Goal: Transaction & Acquisition: Subscribe to service/newsletter

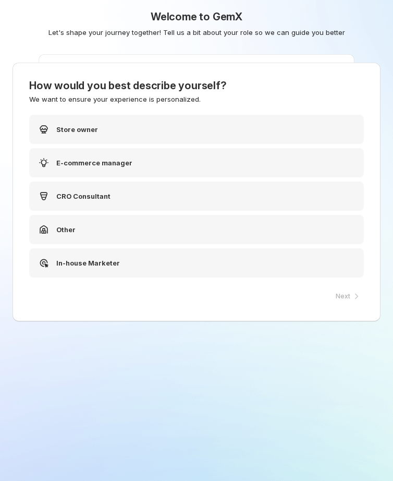
click at [249, 351] on div "Welcome to GemX Let's shape your journey together! Tell us a bit about your rol…" at bounding box center [196, 261] width 393 height 522
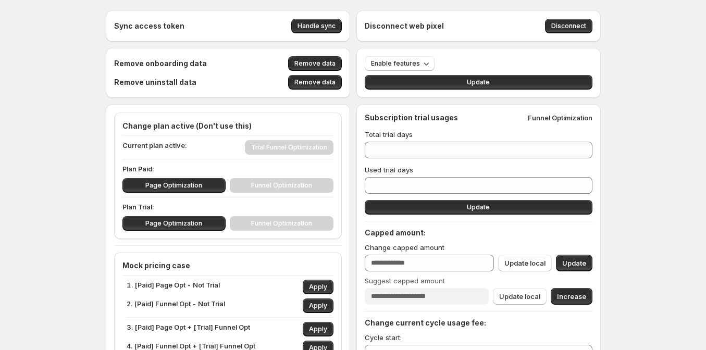
scroll to position [7, 0]
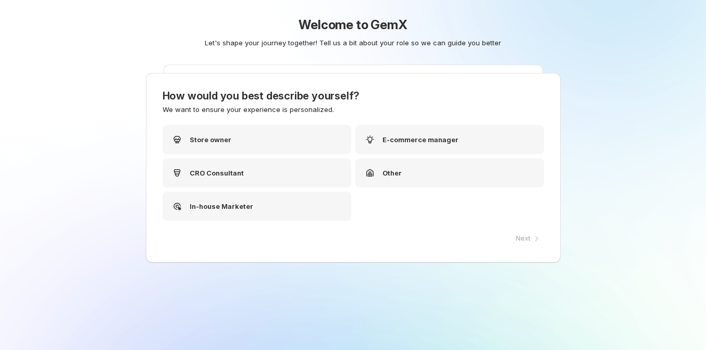
scroll to position [7, 0]
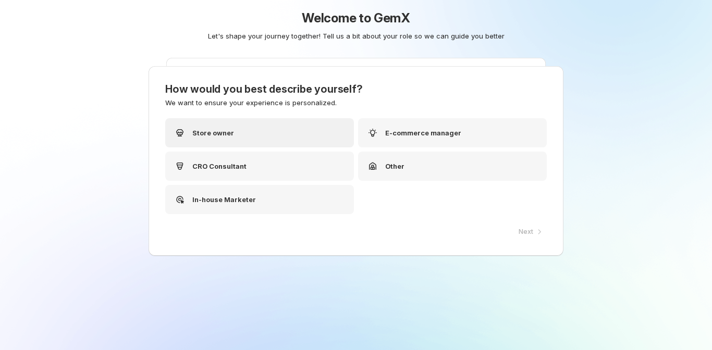
click at [252, 127] on div "Store owner" at bounding box center [259, 132] width 189 height 29
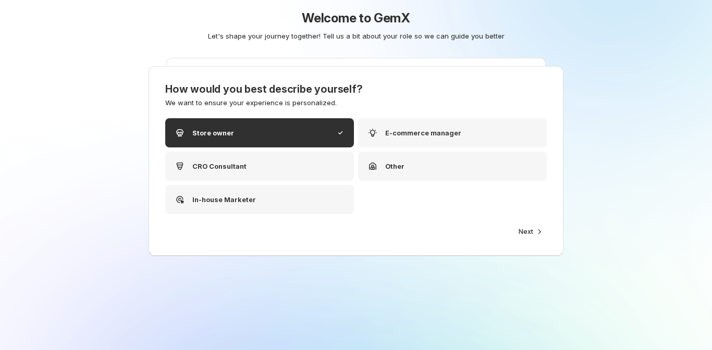
drag, startPoint x: 524, startPoint y: 230, endPoint x: 497, endPoint y: 221, distance: 28.7
click at [523, 230] on span "Next" at bounding box center [526, 232] width 15 height 8
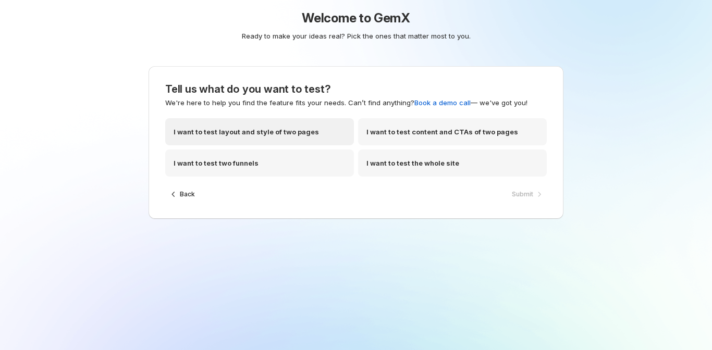
click at [261, 120] on div "I want to test layout and style of two pages" at bounding box center [259, 131] width 189 height 27
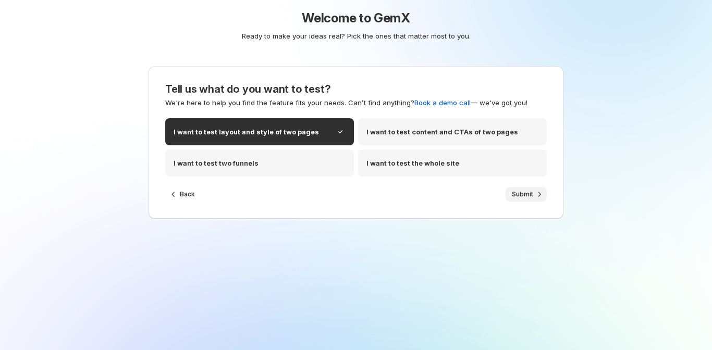
click at [531, 188] on button "Submit" at bounding box center [526, 194] width 41 height 15
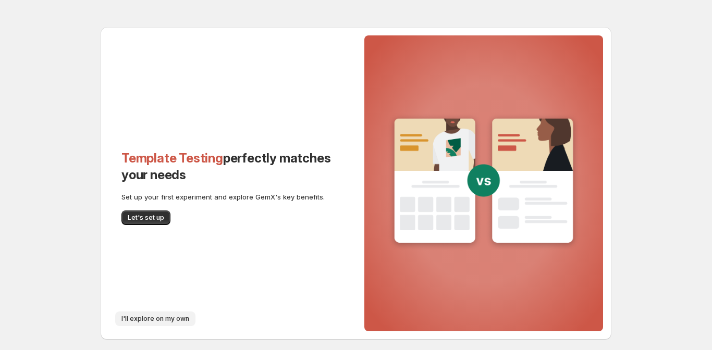
click at [149, 312] on button "I'll explore on my own" at bounding box center [155, 319] width 80 height 15
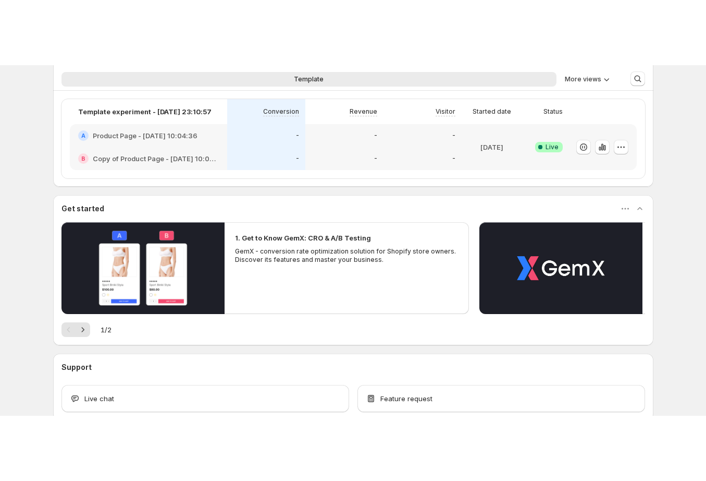
scroll to position [389, 0]
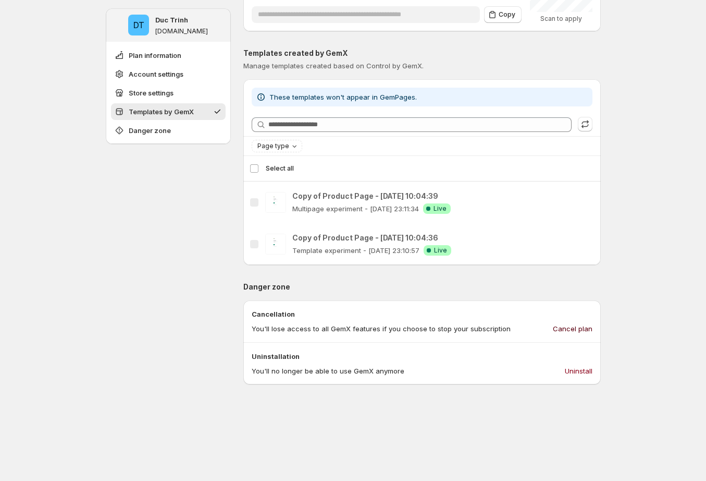
click at [573, 326] on span "Cancel plan" at bounding box center [573, 328] width 40 height 10
drag, startPoint x: 612, startPoint y: 216, endPoint x: 578, endPoint y: 213, distance: 34.6
click at [612, 216] on div "**********" at bounding box center [353, 187] width 520 height 1152
click at [160, 212] on div "DT Duc Trinh ducky-gemx-22.myshopify.com Plan information Account settings Stor…" at bounding box center [168, 164] width 125 height 1085
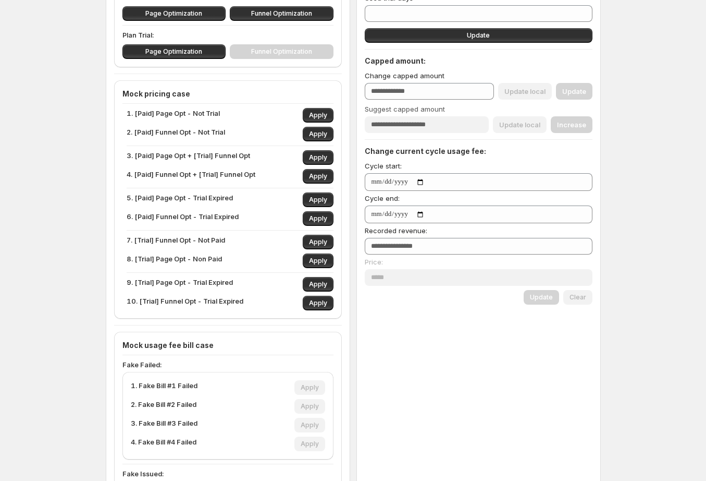
scroll to position [165, 0]
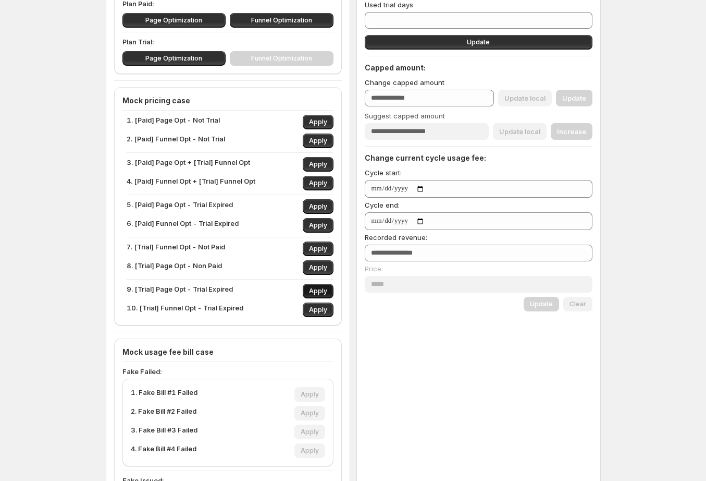
click at [322, 293] on span "Apply" at bounding box center [318, 291] width 18 height 8
type input "**"
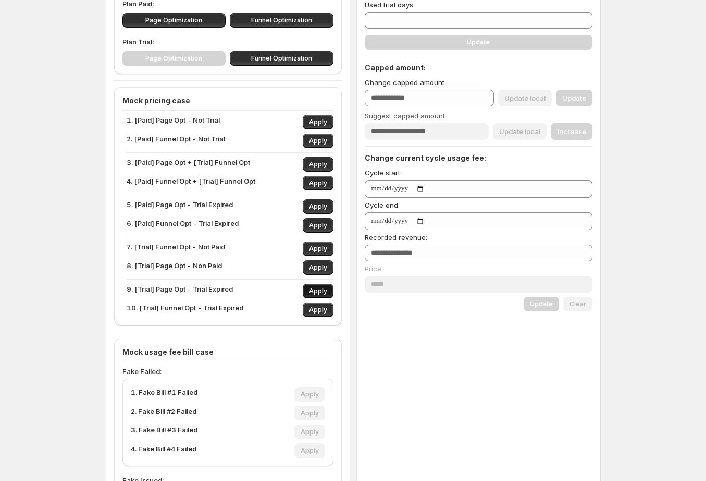
click at [322, 293] on span "Apply" at bounding box center [318, 291] width 18 height 8
click at [322, 292] on span "Apply" at bounding box center [318, 291] width 18 height 8
click at [322, 291] on span "Apply" at bounding box center [318, 291] width 18 height 8
click at [323, 291] on span "Apply" at bounding box center [318, 291] width 18 height 8
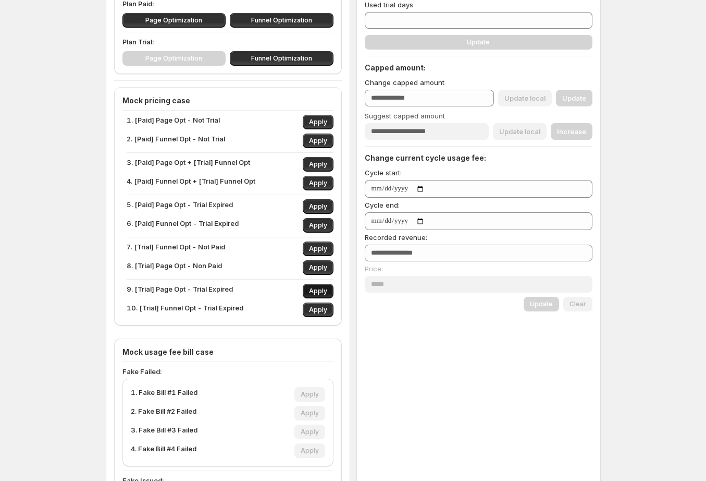
click at [323, 290] on span "Apply" at bounding box center [318, 291] width 18 height 8
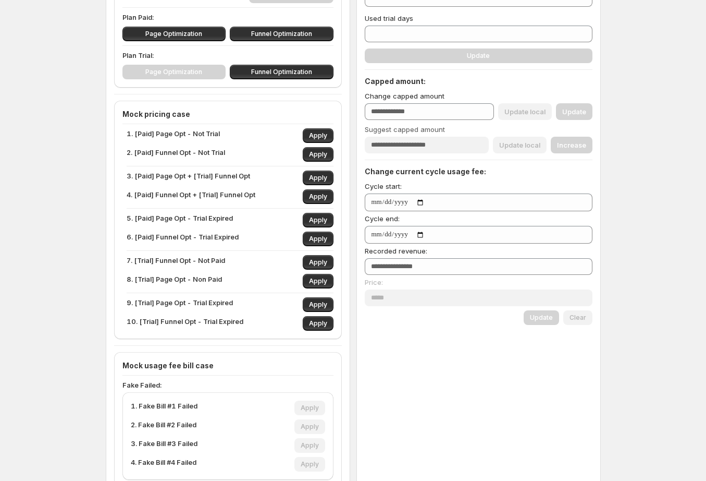
scroll to position [0, 0]
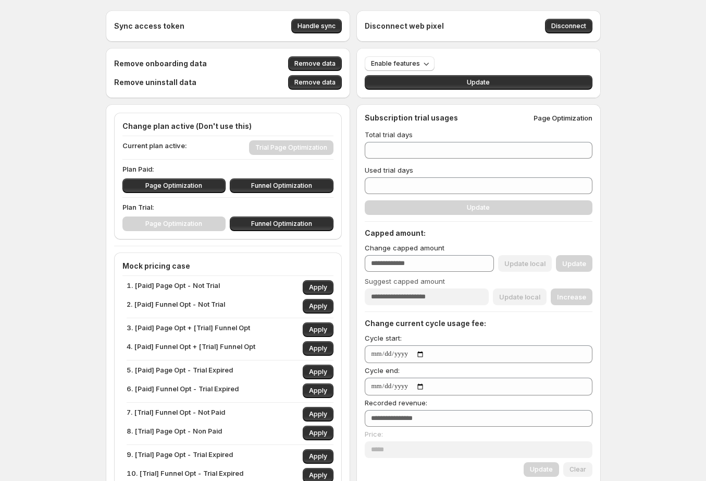
click at [317, 59] on button "Remove data" at bounding box center [315, 63] width 54 height 15
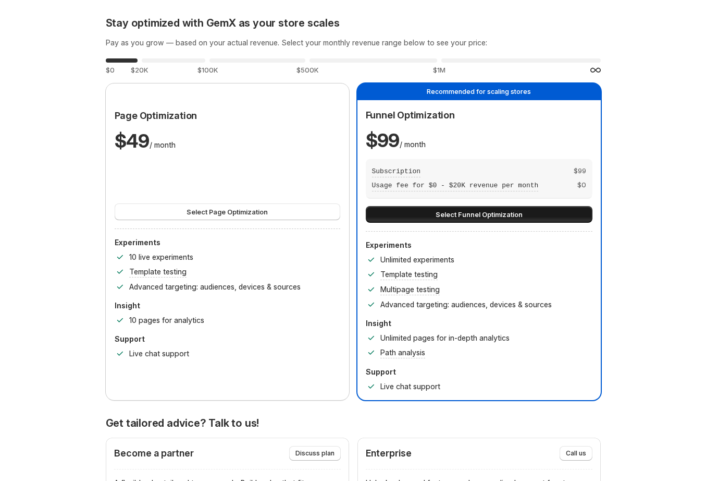
click at [476, 212] on span "Select Funnel Optimization" at bounding box center [479, 214] width 87 height 10
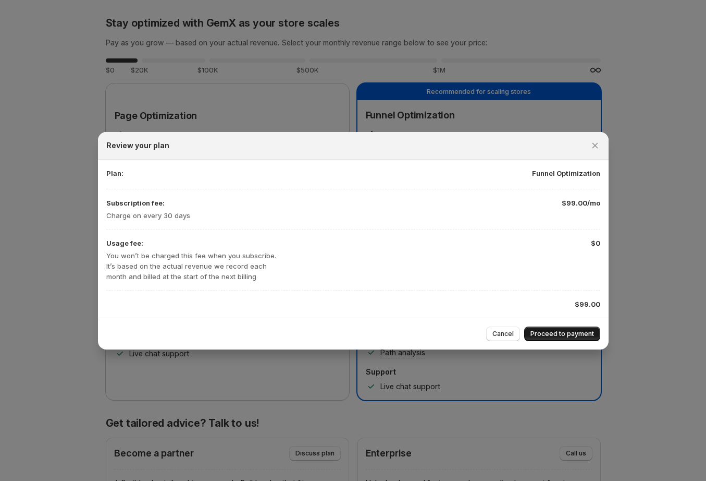
click at [584, 333] on span "Proceed to payment" at bounding box center [563, 333] width 64 height 8
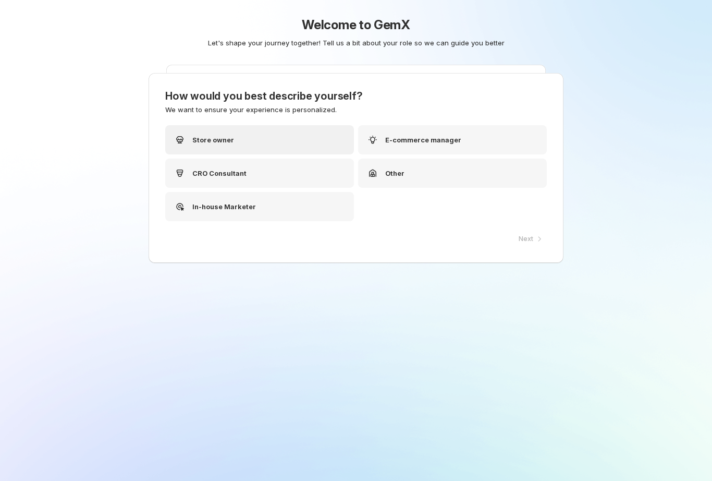
click at [287, 134] on div "Store owner" at bounding box center [259, 139] width 189 height 29
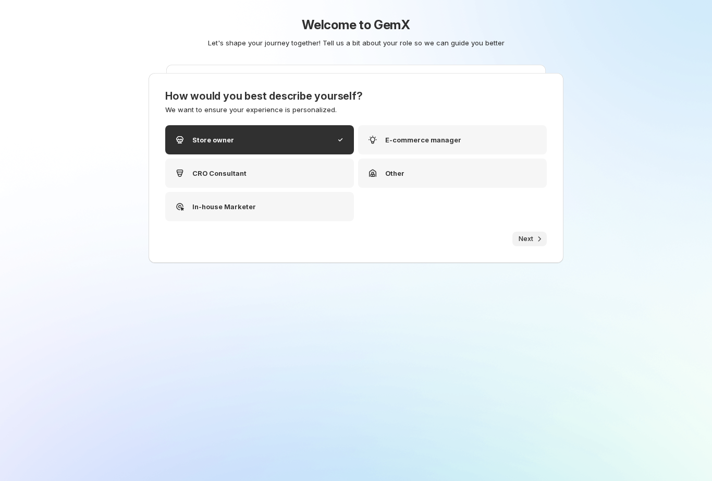
click at [537, 238] on icon "button" at bounding box center [539, 238] width 10 height 10
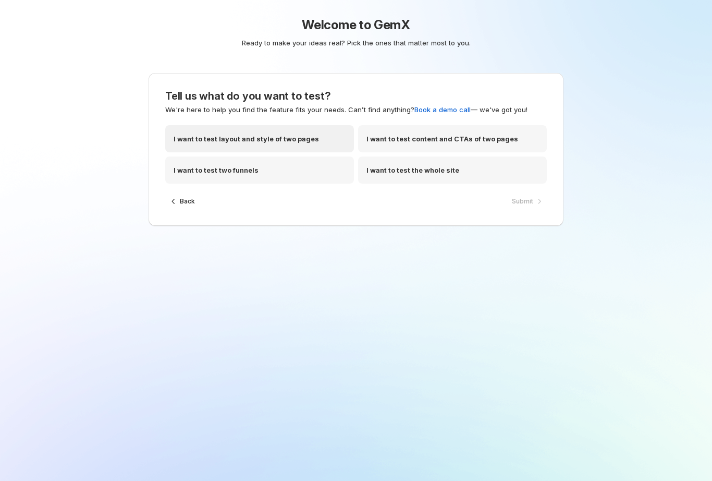
click at [279, 134] on p "I want to test layout and style of two pages" at bounding box center [246, 138] width 145 height 10
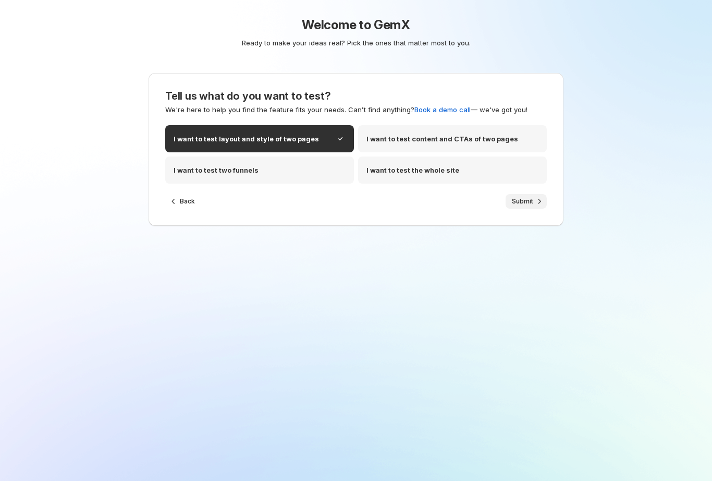
click at [525, 198] on span "Submit" at bounding box center [522, 201] width 21 height 8
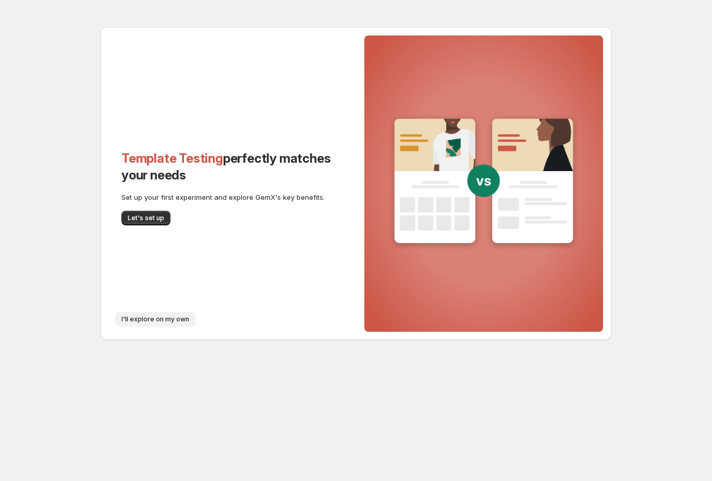
click at [147, 318] on span "I'll explore on my own" at bounding box center [155, 319] width 68 height 8
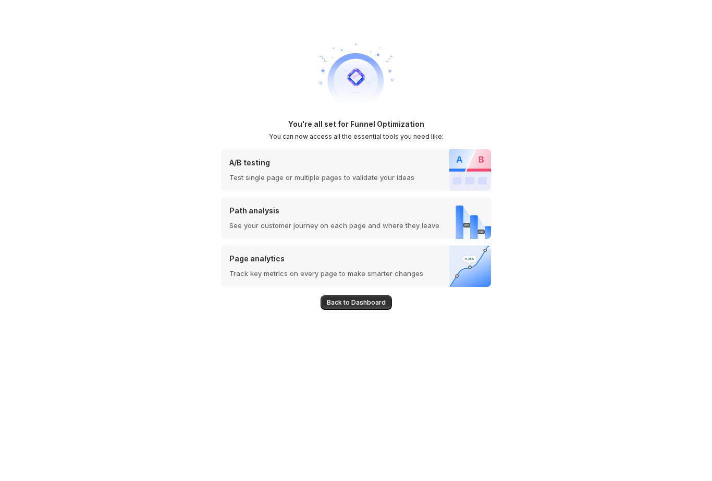
click at [401, 119] on h1 "You're all set for Funnel Optimization" at bounding box center [356, 124] width 136 height 10
click at [532, 153] on div "You're all set for Funnel Optimization You can now access all the essential too…" at bounding box center [356, 240] width 712 height 481
click at [354, 296] on button "Back to Dashboard" at bounding box center [356, 302] width 71 height 15
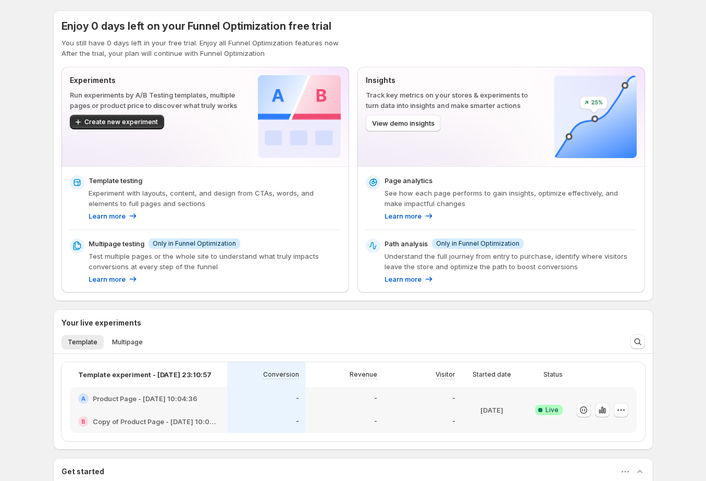
click at [149, 27] on span "Enjoy 0 days left on your Funnel Optimization free trial" at bounding box center [196, 26] width 270 height 13
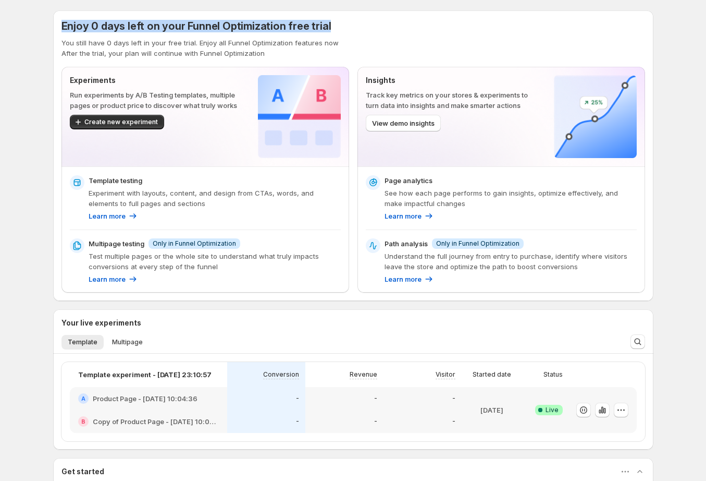
click at [149, 27] on span "Enjoy 0 days left on your Funnel Optimization free trial" at bounding box center [196, 26] width 270 height 13
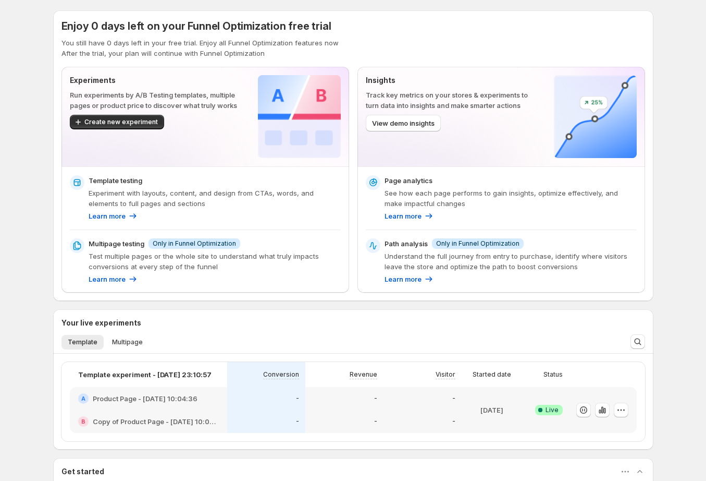
click at [20, 175] on div "Enjoy 0 days left on your Funnel Optimization free trial You still have 0 days …" at bounding box center [353, 369] width 706 height 739
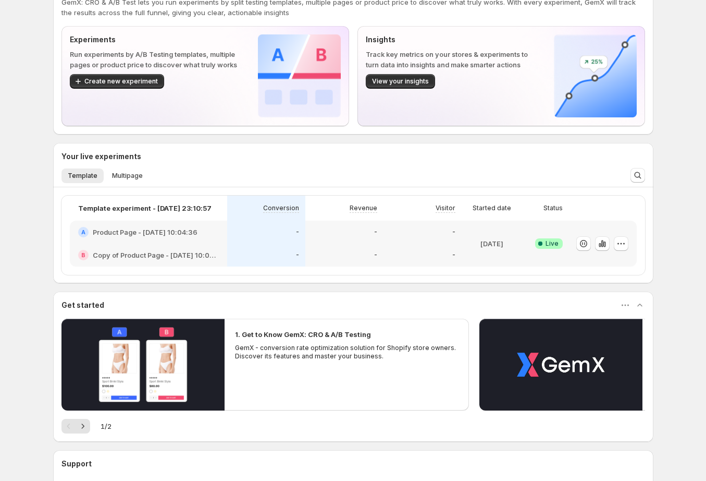
scroll to position [133, 0]
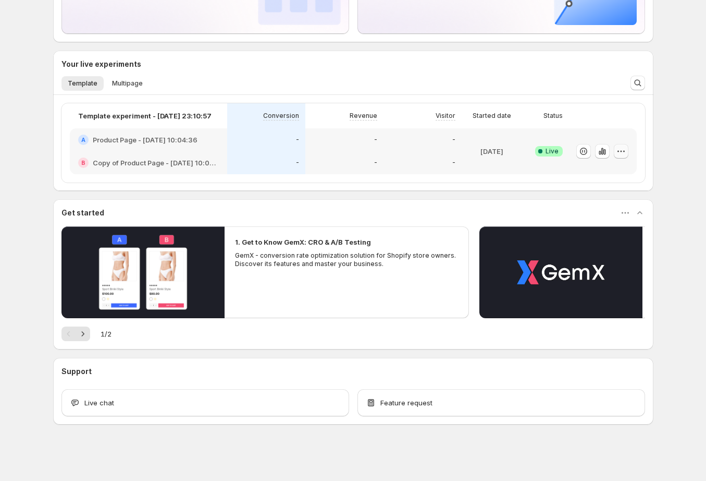
click at [624, 150] on icon "button" at bounding box center [621, 151] width 10 height 10
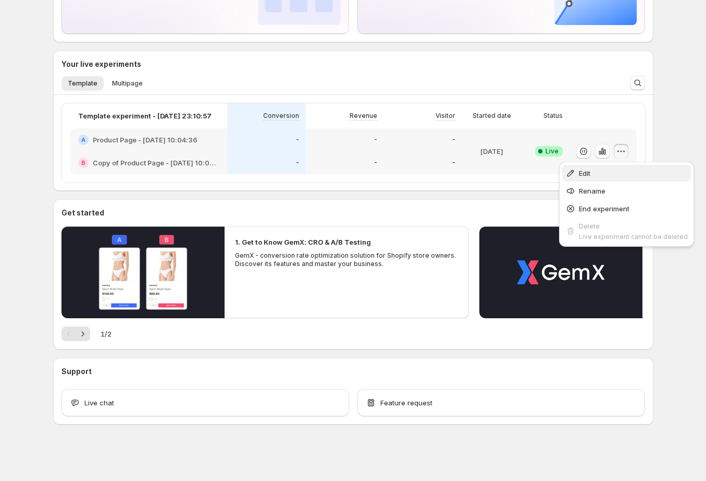
click at [617, 173] on span "Edit" at bounding box center [633, 173] width 109 height 10
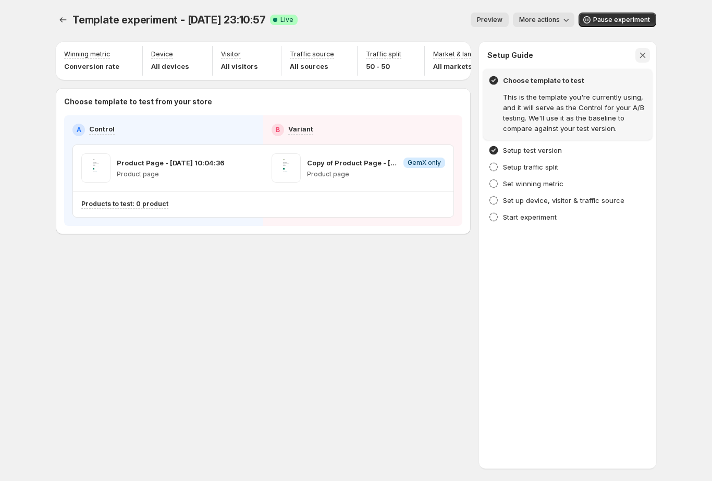
click at [644, 56] on icon "button" at bounding box center [642, 55] width 10 height 10
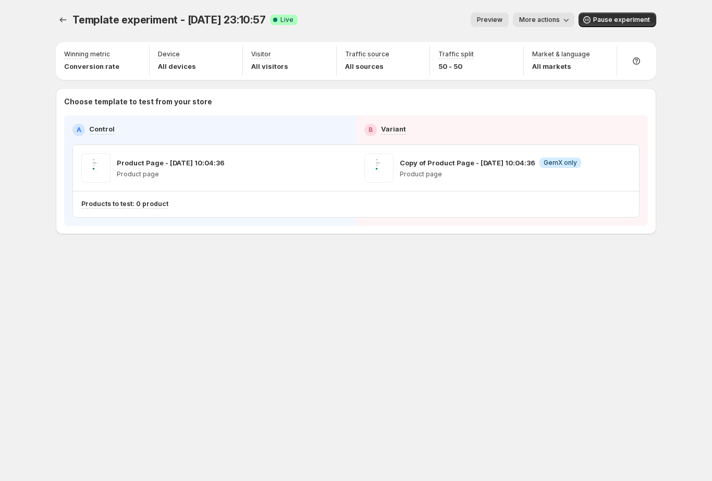
click at [705, 118] on div "Template experiment - [DATE] 23:10:57. This page is ready Template experiment -…" at bounding box center [356, 240] width 712 height 481
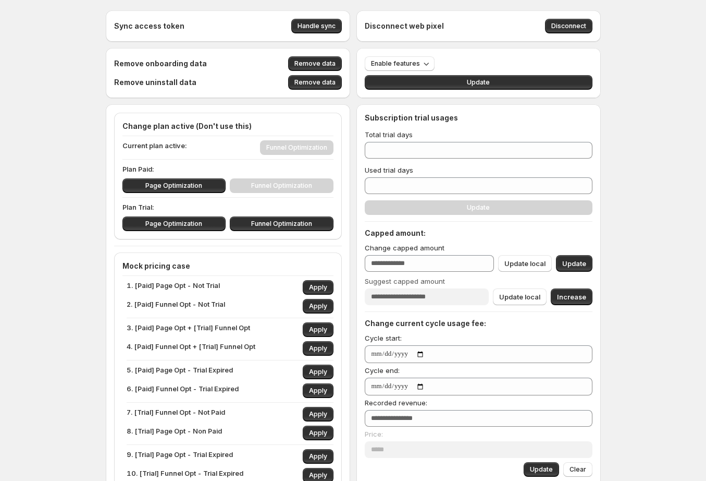
click at [281, 179] on div "Page Optimization Funnel Optimization" at bounding box center [227, 185] width 211 height 15
click at [141, 170] on p "Plan Paid:" at bounding box center [227, 169] width 211 height 10
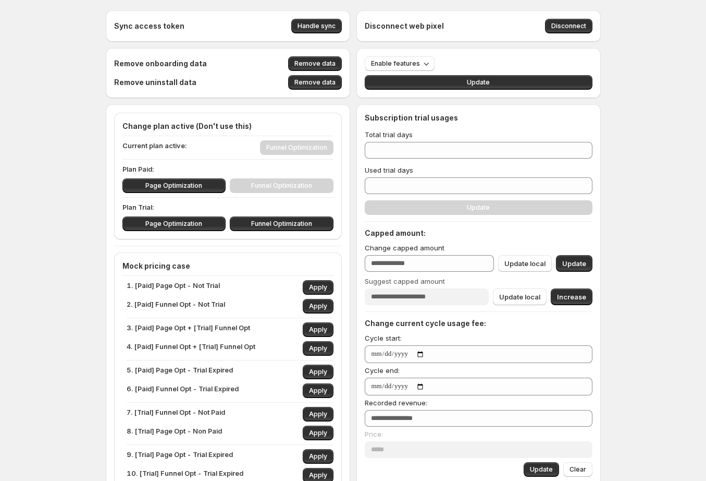
click at [287, 189] on div "Page Optimization Funnel Optimization" at bounding box center [227, 185] width 211 height 15
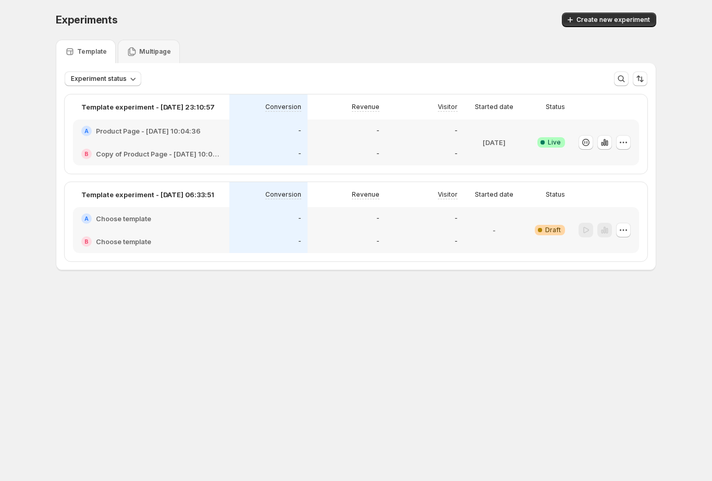
click at [471, 2] on div "Experiments. This page is ready Experiments Create new experiment" at bounding box center [356, 20] width 600 height 40
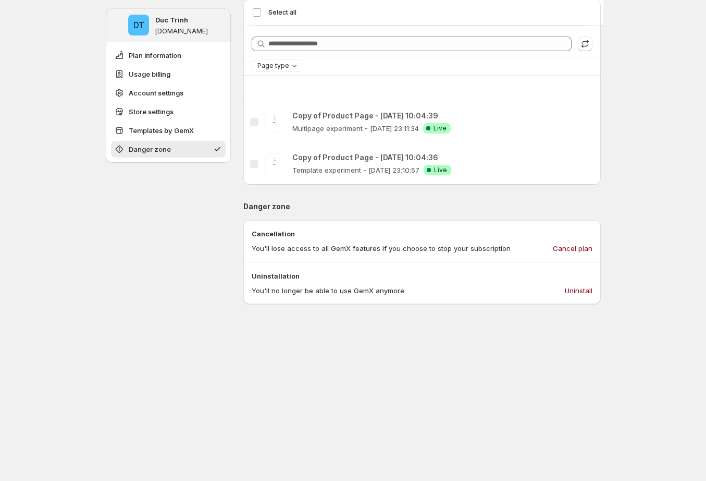
scroll to position [811, 0]
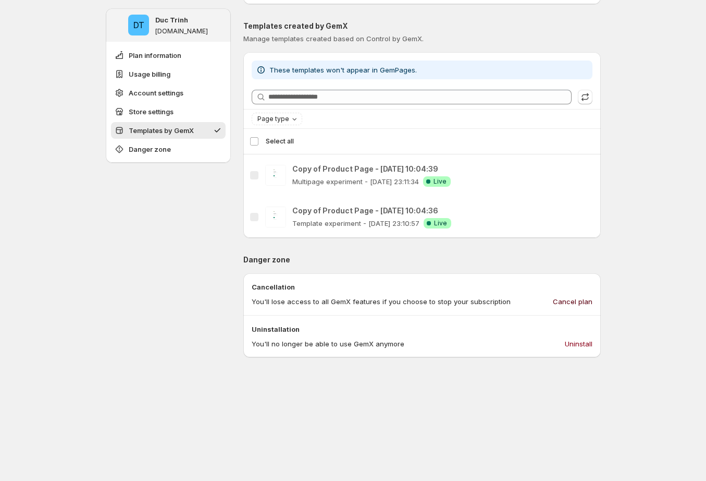
click at [572, 304] on span "Cancel plan" at bounding box center [573, 301] width 40 height 10
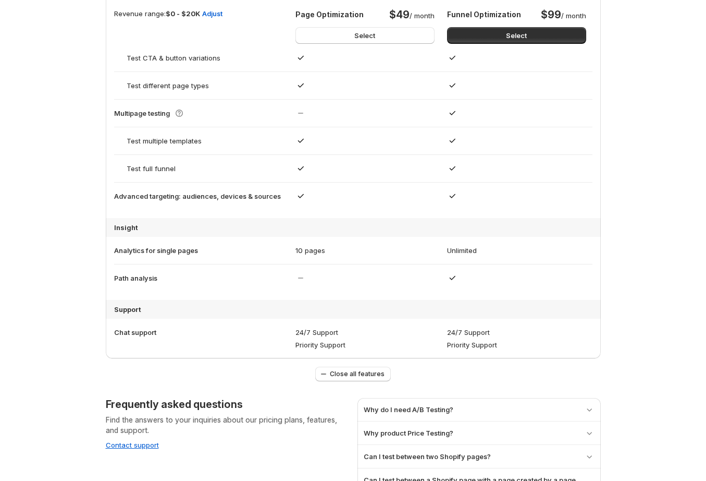
scroll to position [588, 0]
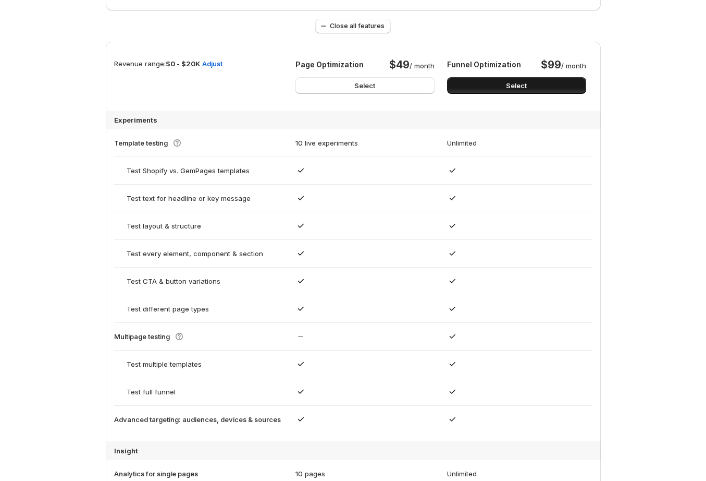
click at [485, 83] on button "Select" at bounding box center [516, 85] width 139 height 17
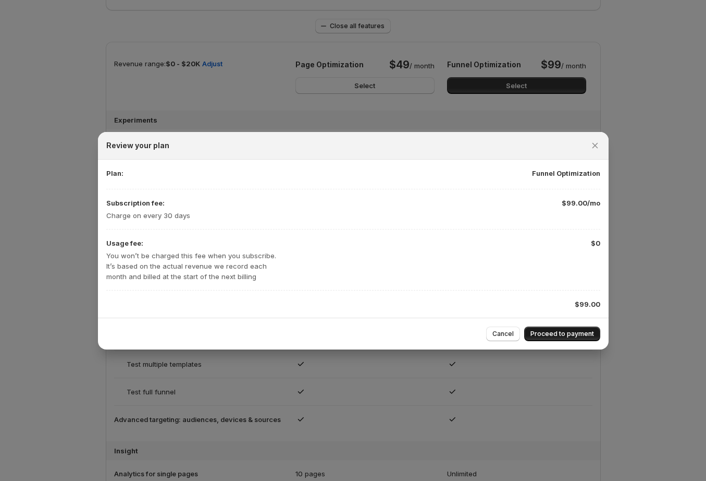
click at [576, 333] on span "Proceed to payment" at bounding box center [563, 333] width 64 height 8
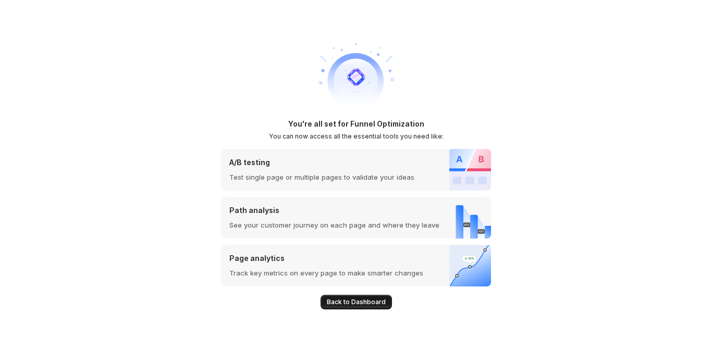
click at [377, 301] on span "Back to Dashboard" at bounding box center [356, 302] width 59 height 8
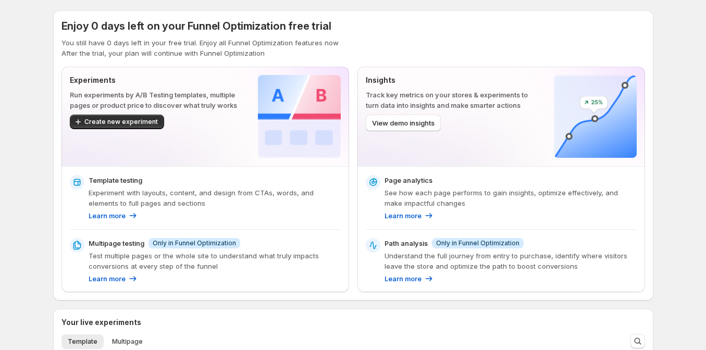
click at [250, 127] on div "Experiments Run experiments by A/B Testing templates, multiple pages or product…" at bounding box center [205, 116] width 271 height 83
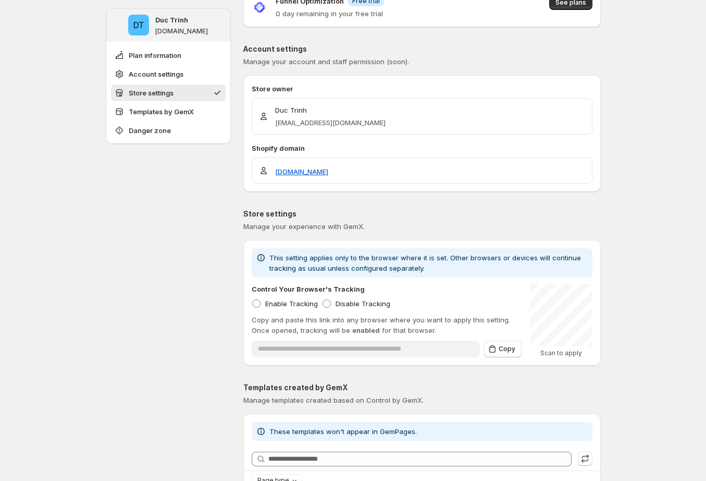
scroll to position [443, 0]
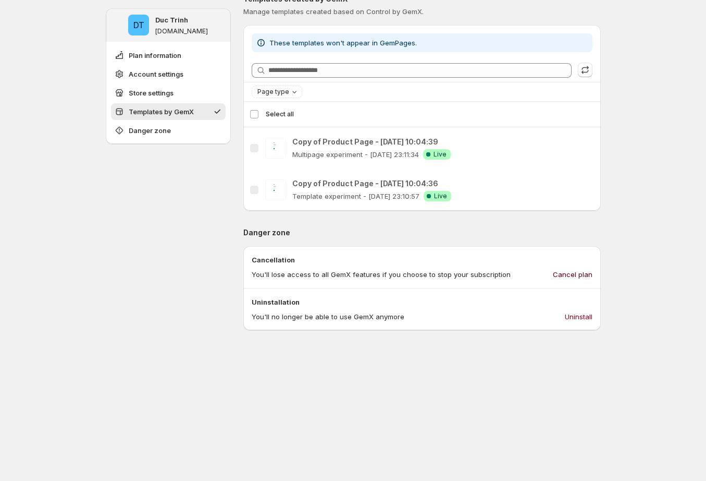
click at [561, 272] on span "Cancel plan" at bounding box center [573, 274] width 40 height 10
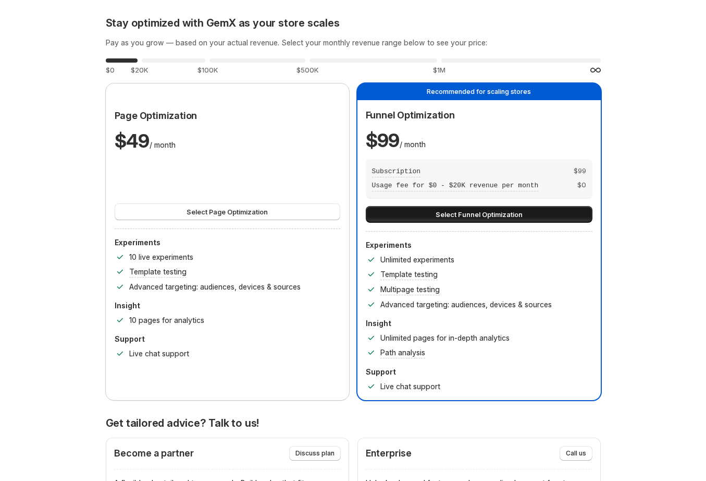
scroll to position [81, 0]
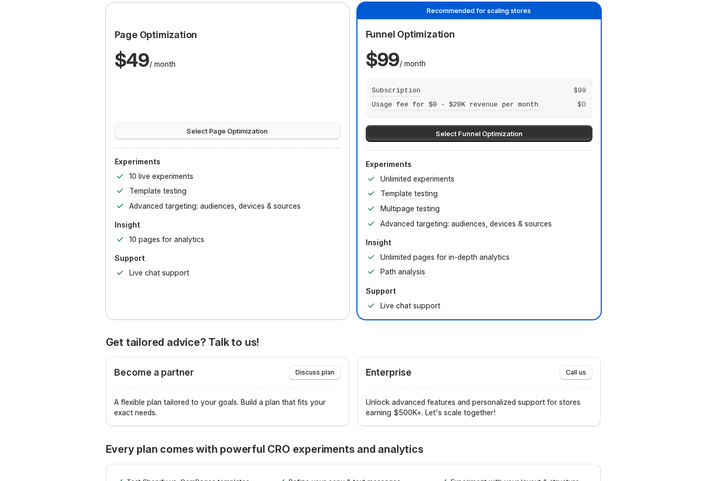
click at [272, 133] on button "Select Page Optimization" at bounding box center [228, 130] width 226 height 17
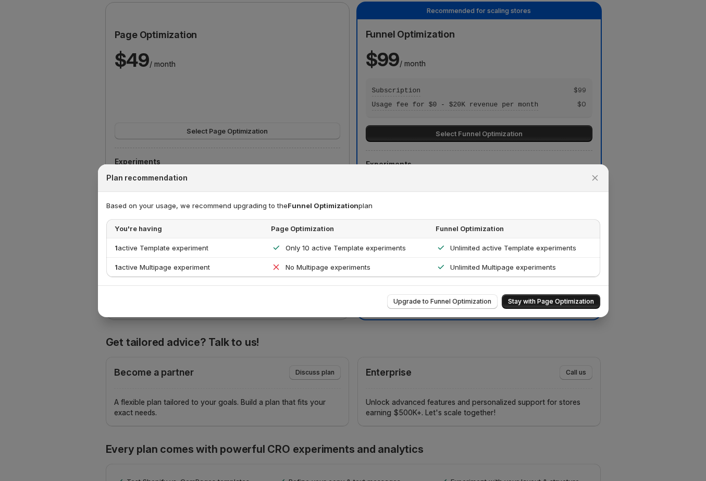
click at [522, 300] on span "Stay with Page Optimization" at bounding box center [551, 301] width 86 height 8
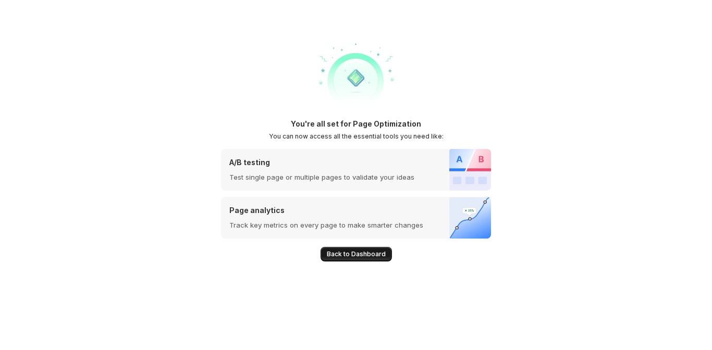
click at [379, 249] on button "Back to Dashboard" at bounding box center [356, 254] width 71 height 15
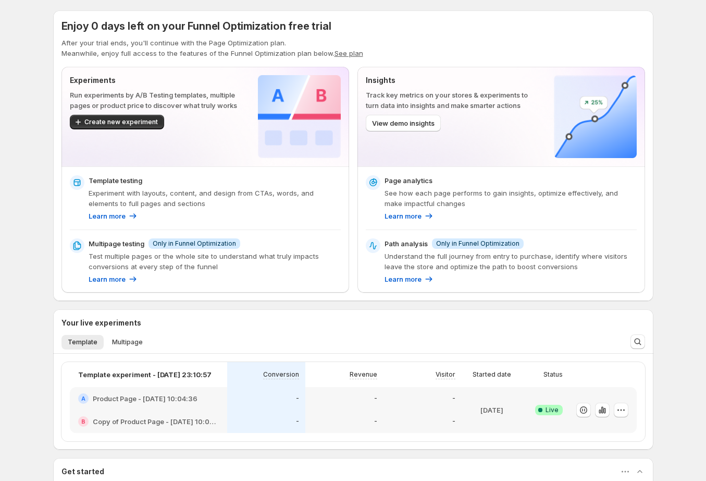
click at [319, 156] on img at bounding box center [299, 116] width 83 height 83
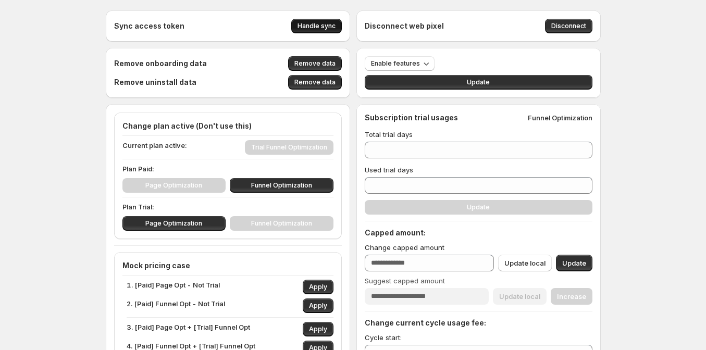
click at [318, 24] on span "Handle sync" at bounding box center [317, 26] width 38 height 8
click at [318, 24] on div "Sync access token Handle sync" at bounding box center [228, 26] width 228 height 15
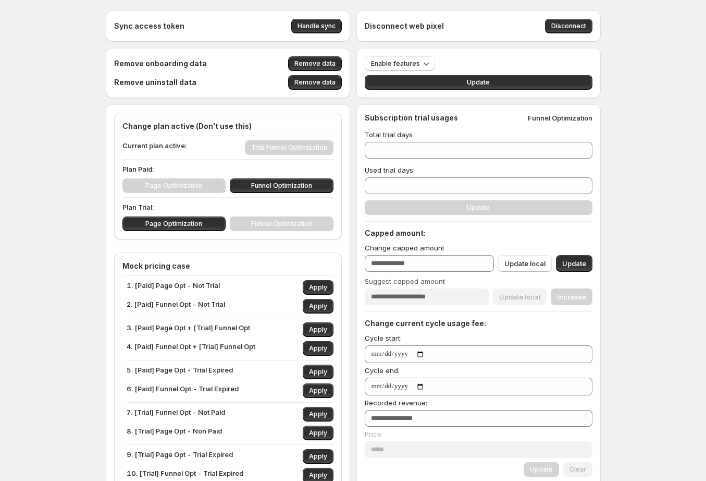
drag, startPoint x: 321, startPoint y: 24, endPoint x: 311, endPoint y: 31, distance: 12.2
click at [321, 24] on span "Handle sync" at bounding box center [317, 26] width 38 height 8
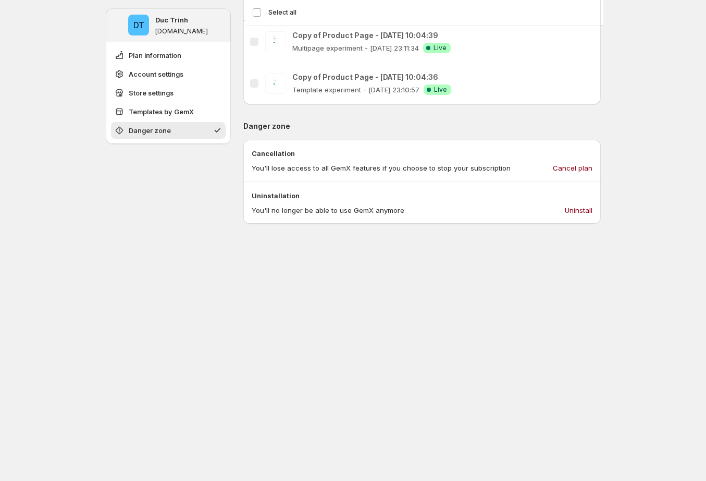
scroll to position [629, 0]
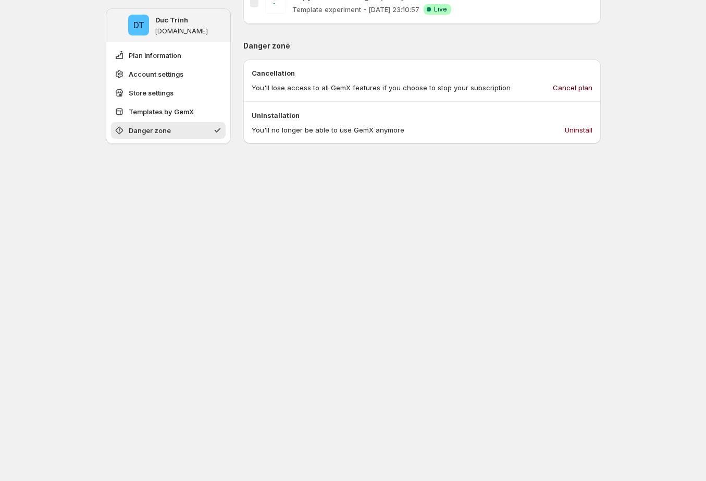
click at [575, 84] on span "Cancel plan" at bounding box center [573, 87] width 40 height 10
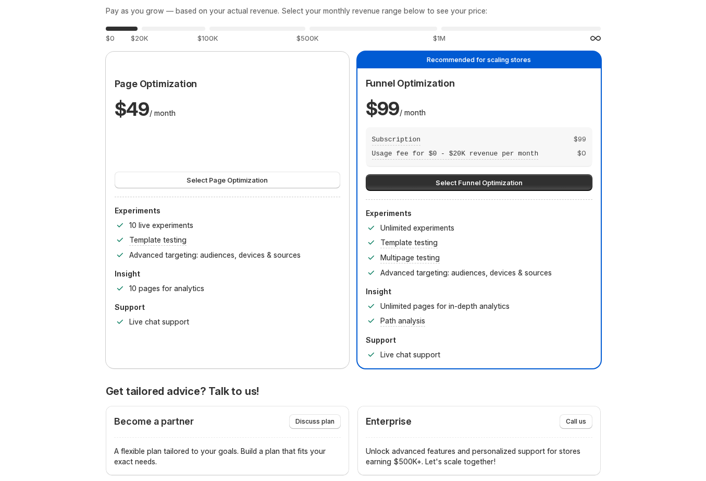
scroll to position [0, 0]
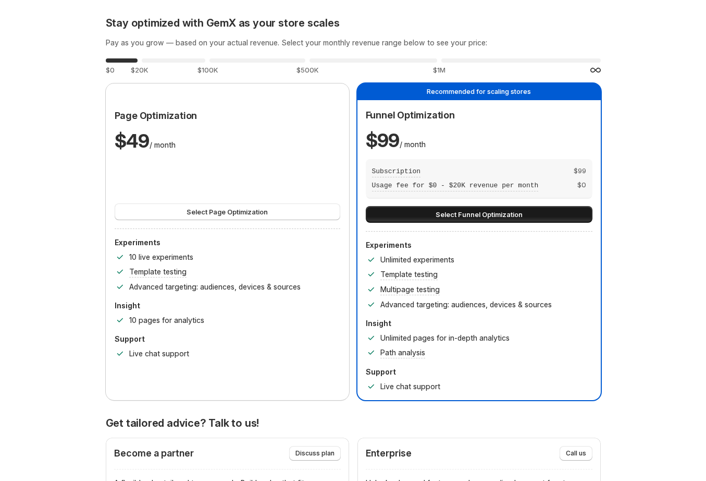
click at [507, 212] on span "Select Funnel Optimization" at bounding box center [479, 214] width 87 height 10
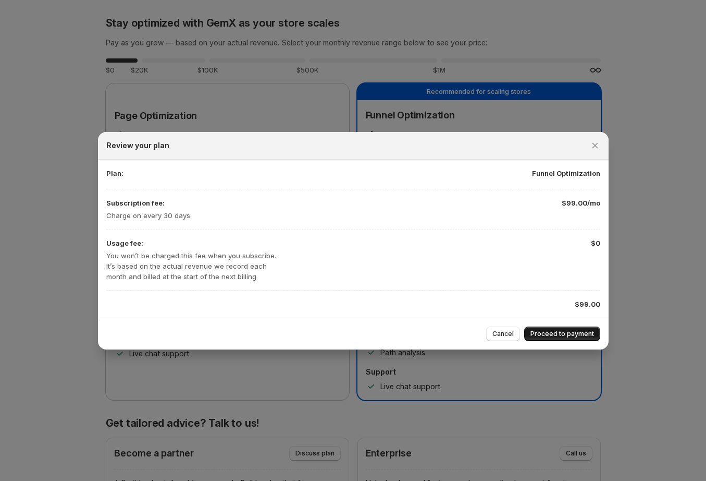
click at [571, 336] on span "Proceed to payment" at bounding box center [563, 333] width 64 height 8
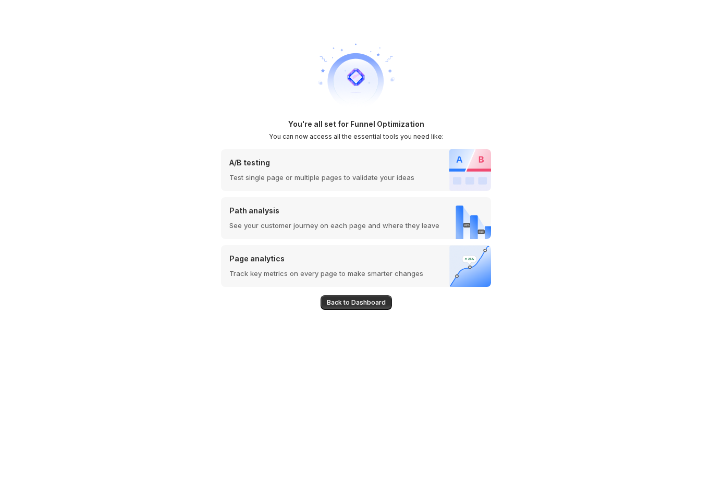
click at [465, 108] on div at bounding box center [356, 76] width 270 height 83
click at [377, 306] on span "Back to Dashboard" at bounding box center [356, 302] width 59 height 8
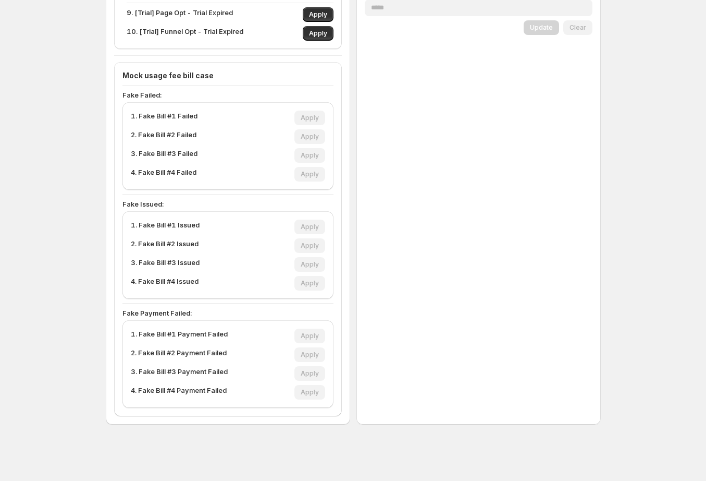
scroll to position [335, 0]
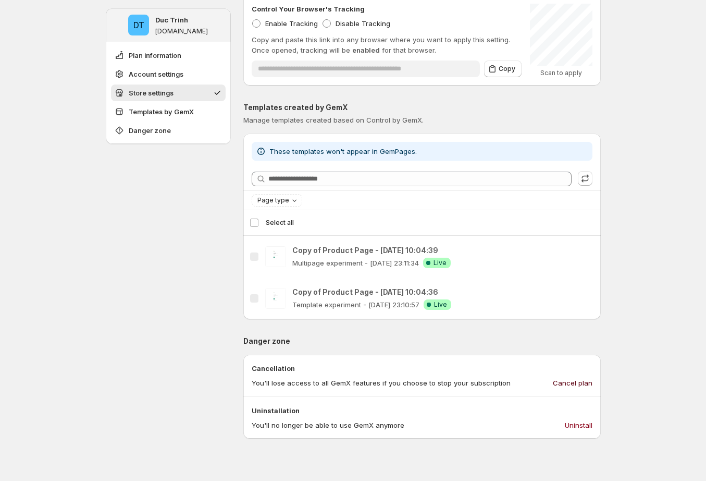
click at [587, 384] on span "Cancel plan" at bounding box center [573, 382] width 40 height 10
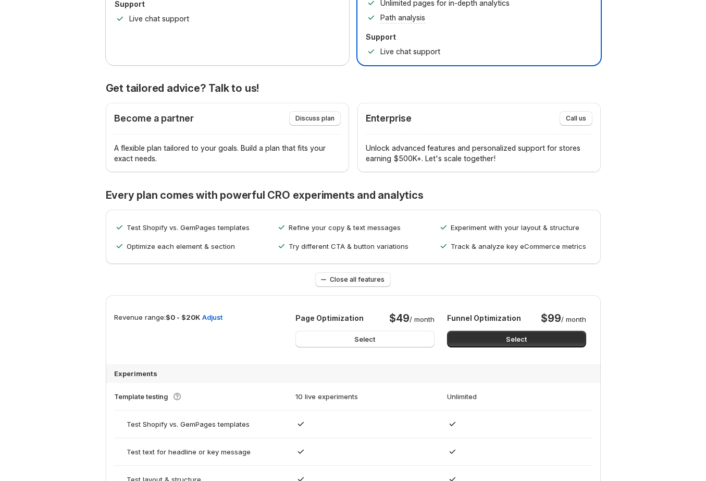
scroll to position [112, 0]
